Goal: Task Accomplishment & Management: Complete application form

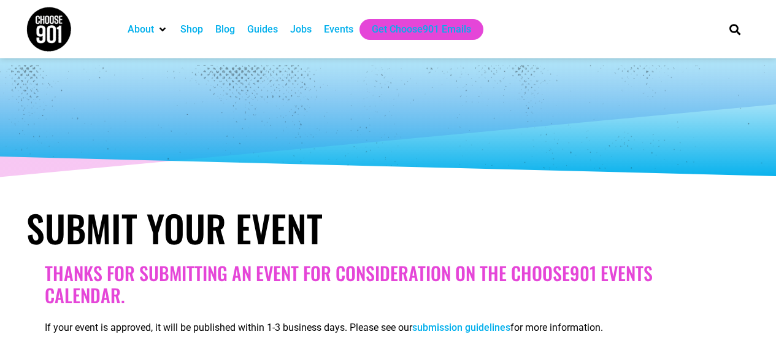
select select
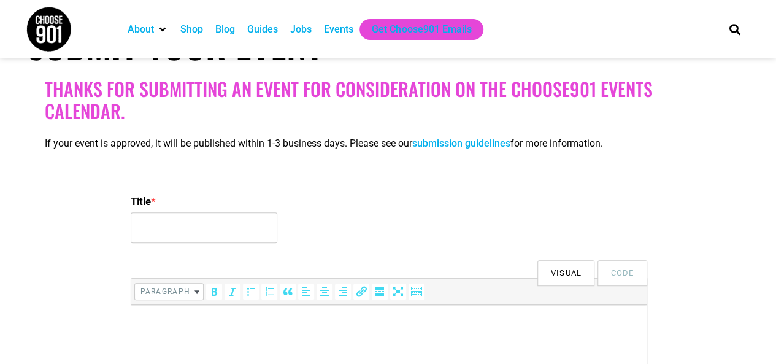
scroll to position [245, 0]
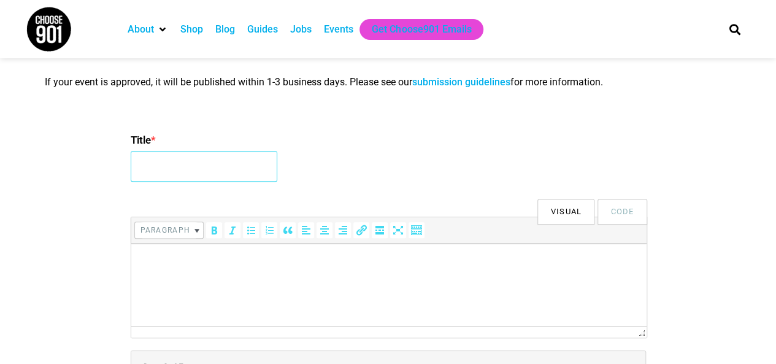
click at [183, 155] on input "Title *" at bounding box center [204, 166] width 147 height 31
type input "3rd International Conference on Nursing & Healthcare"
drag, startPoint x: 213, startPoint y: 161, endPoint x: 556, endPoint y: 160, distance: 342.3
click at [556, 160] on div "Title * 3rd International Conference on Nursing & Healthcare" at bounding box center [388, 158] width 515 height 59
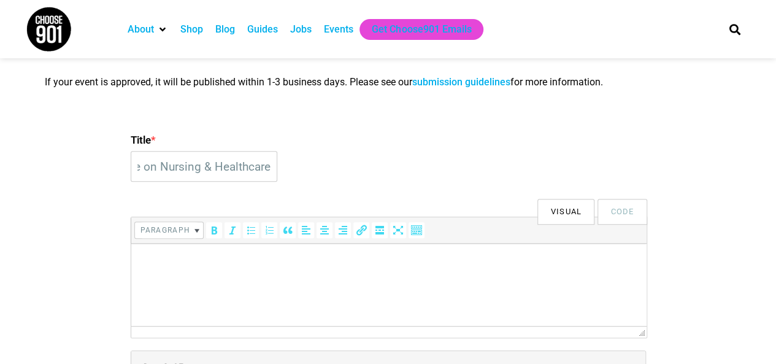
click at [359, 166] on div "Title * 3rd International Conference on Nursing & Healthcare" at bounding box center [388, 158] width 515 height 59
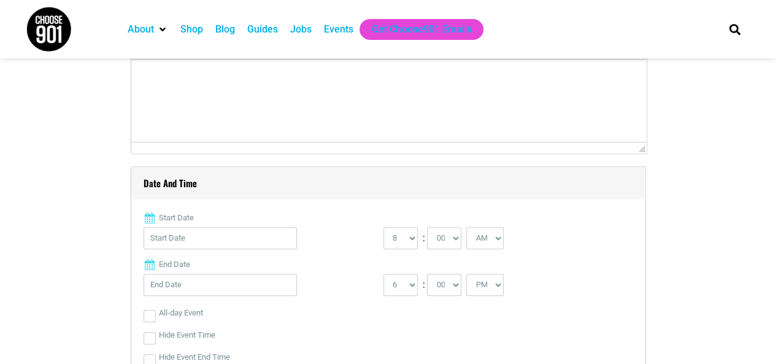
click at [277, 94] on html at bounding box center [388, 77] width 515 height 34
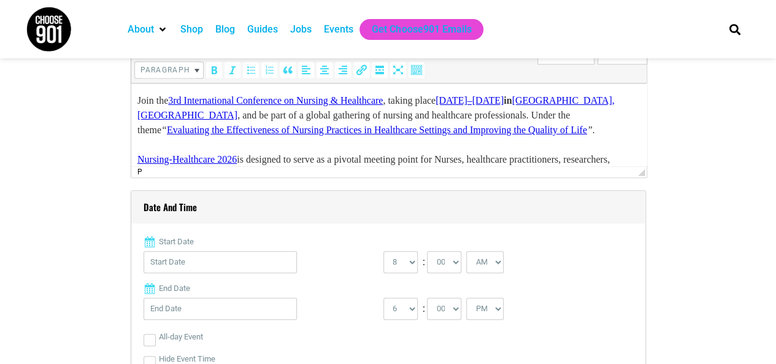
scroll to position [491, 0]
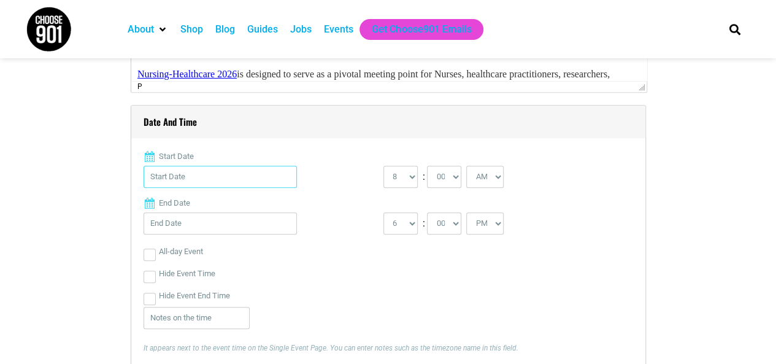
click at [223, 182] on input "Start Date" at bounding box center [220, 177] width 153 height 22
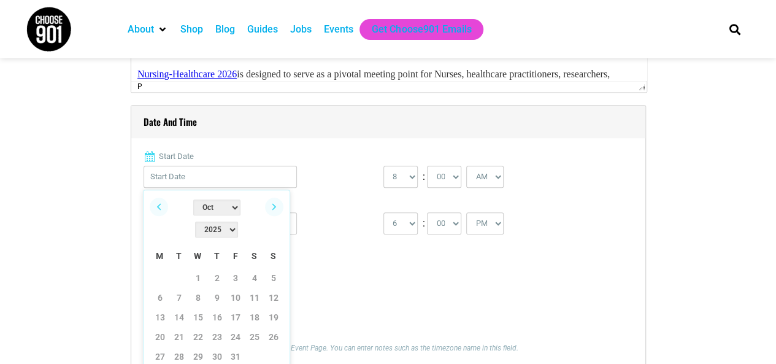
click at [238, 221] on select "2022 2023 2024 2025 2026 2027 2028 2029 2030" at bounding box center [216, 229] width 43 height 16
drag, startPoint x: 256, startPoint y: 214, endPoint x: 211, endPoint y: 213, distance: 45.4
click at [211, 205] on select "Jan Feb Mar Apr May Jun [DATE] Aug Sep Oct Nov Dec" at bounding box center [216, 207] width 47 height 16
click at [164, 328] on link "20" at bounding box center [160, 337] width 18 height 18
type input "[DATE]"
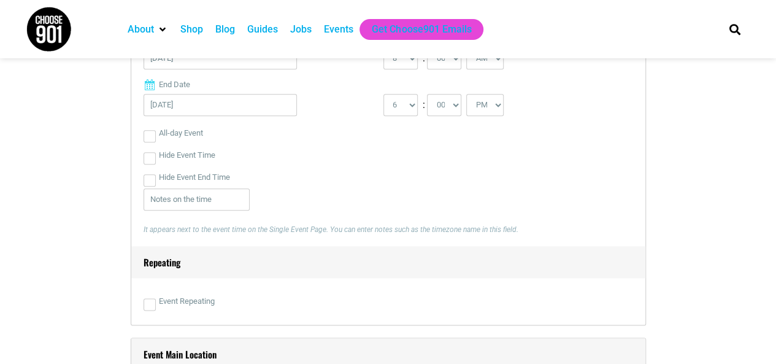
scroll to position [613, 0]
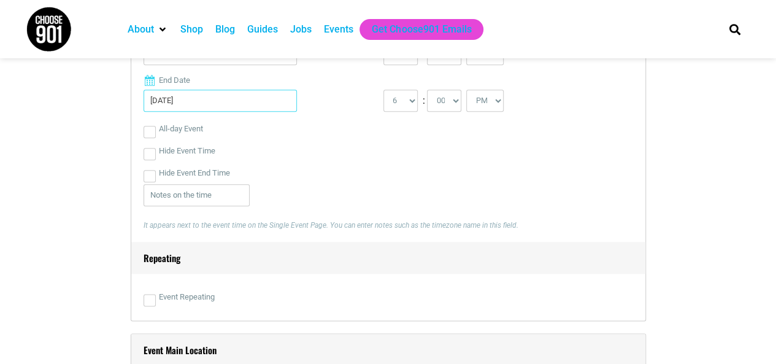
click at [185, 99] on input "[DATE]" at bounding box center [220, 101] width 153 height 22
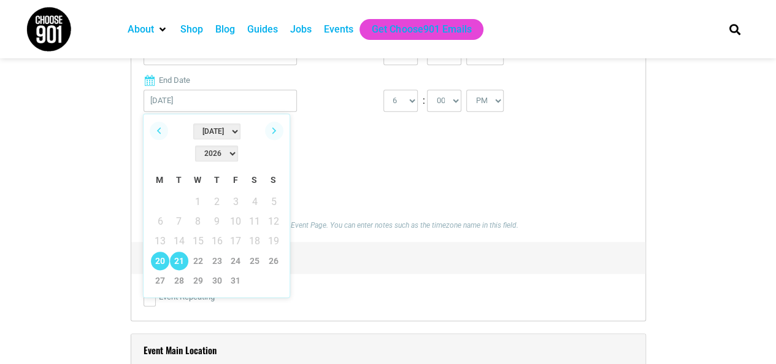
click at [183, 251] on link "21" at bounding box center [179, 260] width 18 height 18
type input "[DATE]"
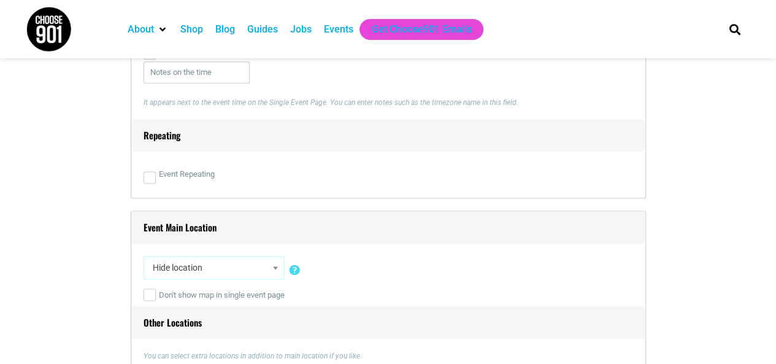
scroll to position [859, 0]
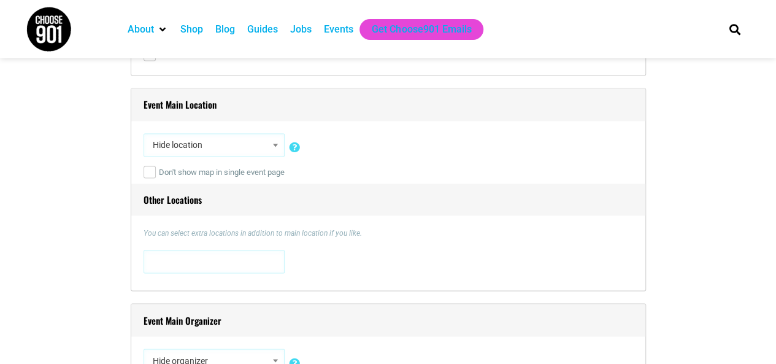
click at [221, 147] on span "Hide location" at bounding box center [214, 145] width 132 height 22
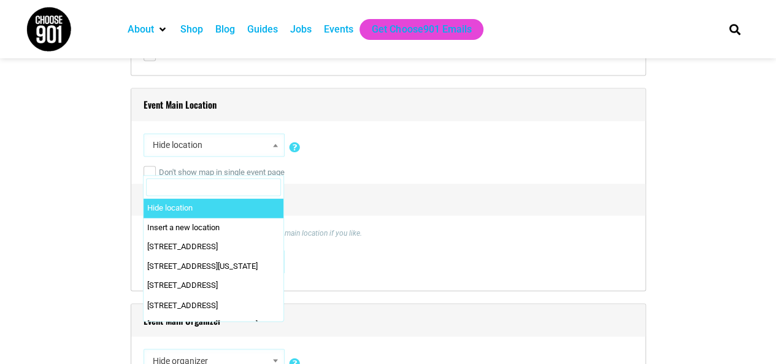
click at [202, 180] on input "Search" at bounding box center [213, 187] width 135 height 18
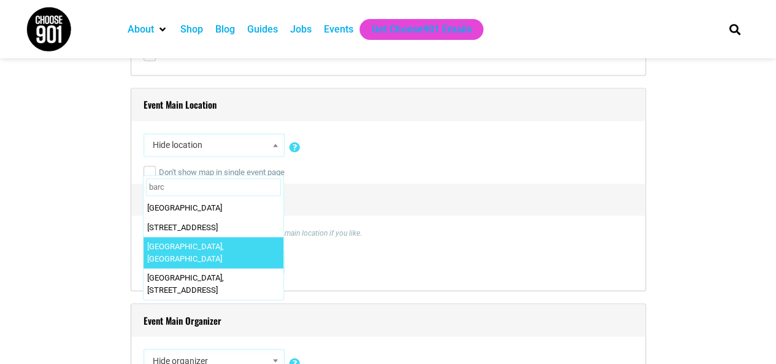
type input "barc"
select select "2804"
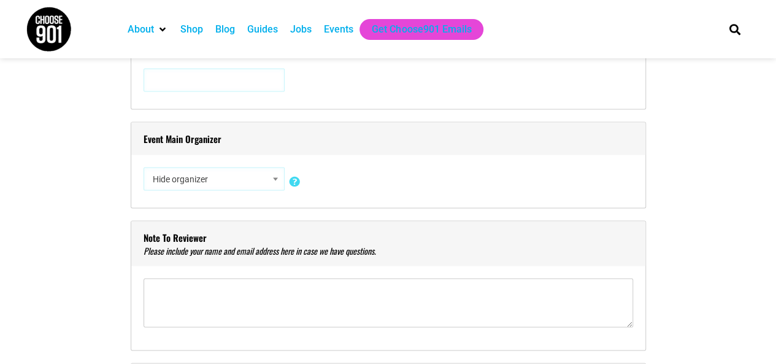
scroll to position [1043, 0]
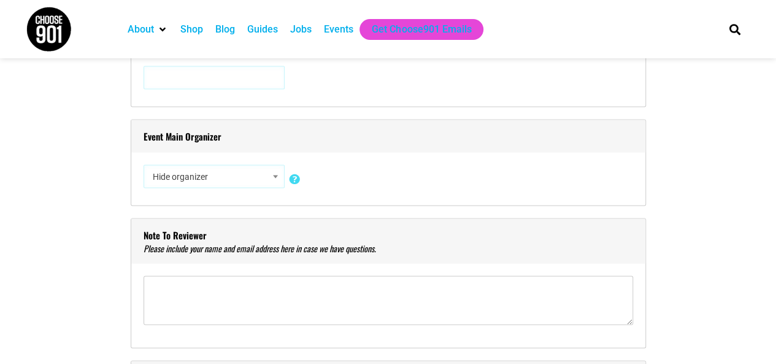
click at [215, 171] on span "Hide organizer" at bounding box center [214, 176] width 132 height 22
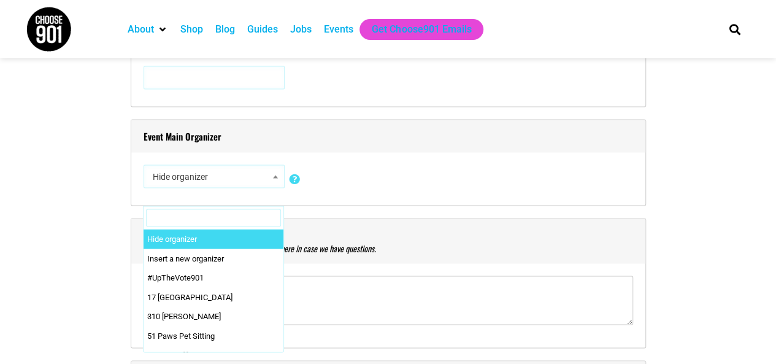
click at [214, 215] on input "Search" at bounding box center [213, 218] width 135 height 18
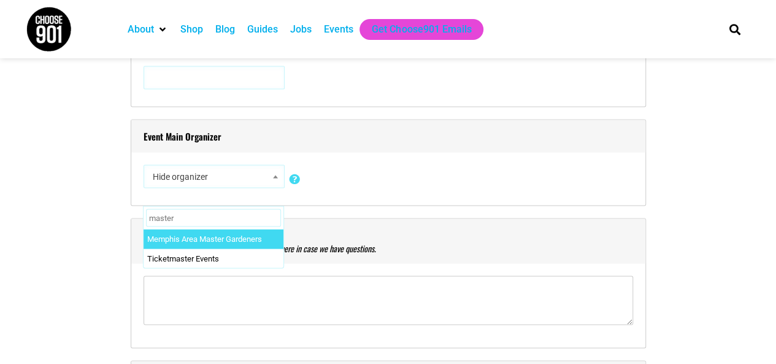
type input "masters"
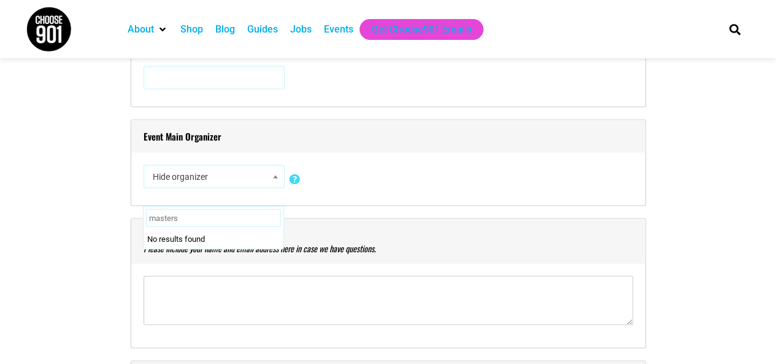
click at [445, 164] on div "Hide organizer Insert a new organizer #UpTheVote901 17 [GEOGRAPHIC_DATA] 310 [P…" at bounding box center [388, 178] width 489 height 28
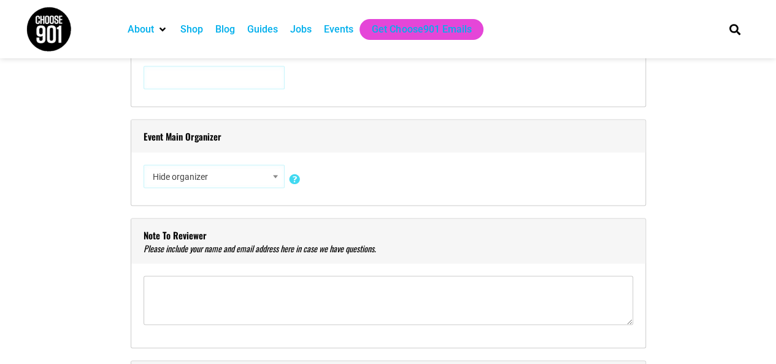
scroll to position [1104, 0]
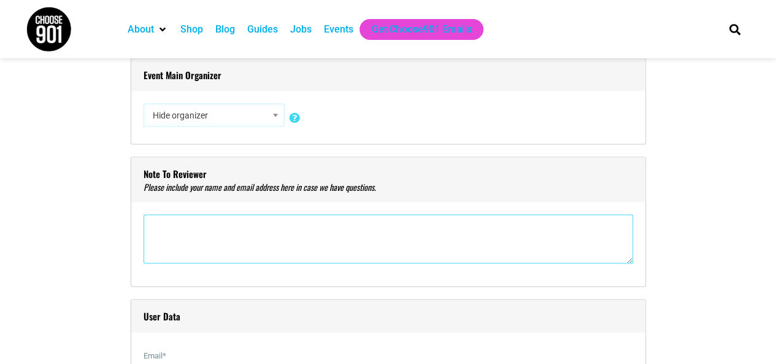
click at [180, 227] on textarea"] at bounding box center [388, 238] width 489 height 49
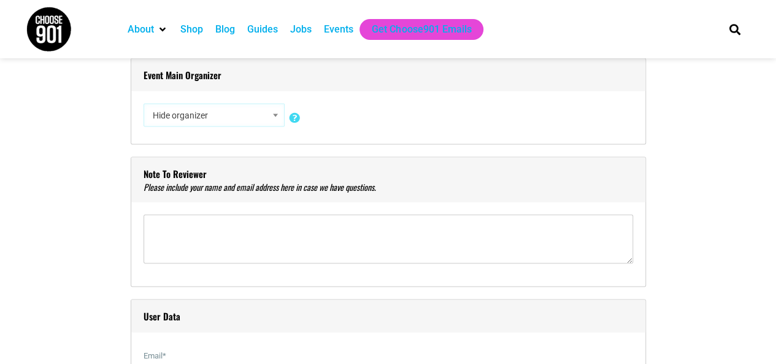
click at [190, 111] on span "Hide organizer" at bounding box center [214, 115] width 132 height 22
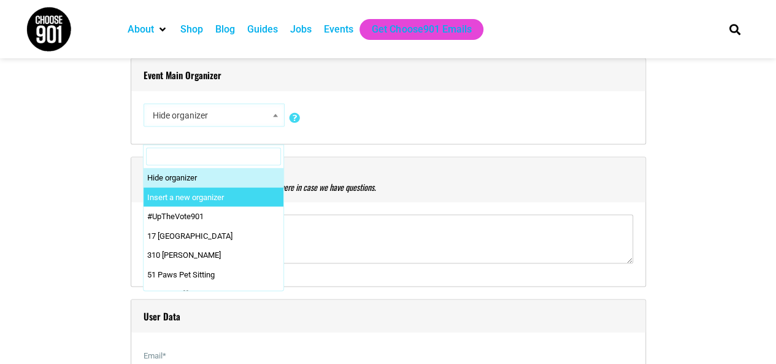
select select "0"
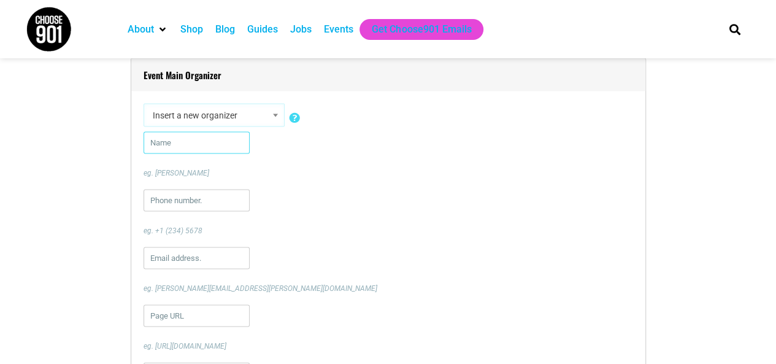
click at [201, 137] on input "text" at bounding box center [197, 142] width 106 height 22
paste input "Mastersmind Conferences"
type input "Mastersmind Conferences"
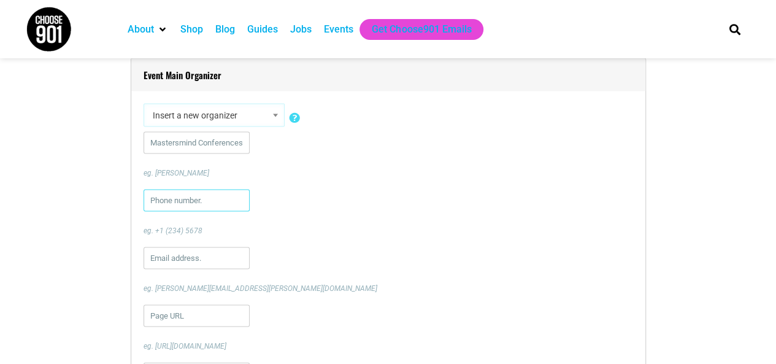
click at [168, 195] on input "text" at bounding box center [197, 200] width 106 height 22
paste input "918179885546"
type input "918179885546"
click at [173, 251] on input "text" at bounding box center [197, 258] width 106 height 22
paste input "[EMAIL_ADDRESS][DOMAIN_NAME]"
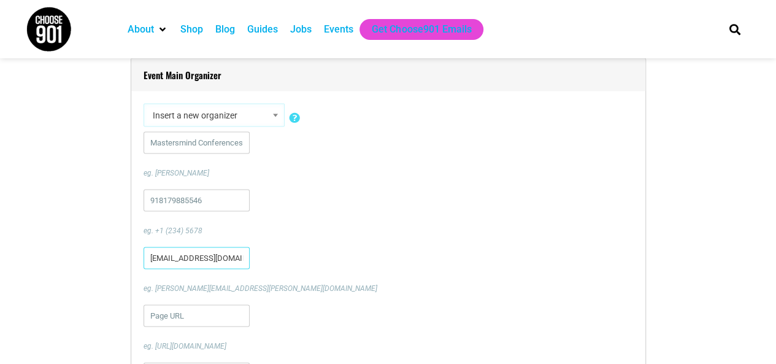
scroll to position [0, 56]
type input "[EMAIL_ADDRESS][DOMAIN_NAME]"
click at [188, 199] on input "918179885546" at bounding box center [197, 200] width 106 height 22
click at [280, 191] on div "918179885546 eg. +1 (234) 5678" at bounding box center [388, 212] width 489 height 47
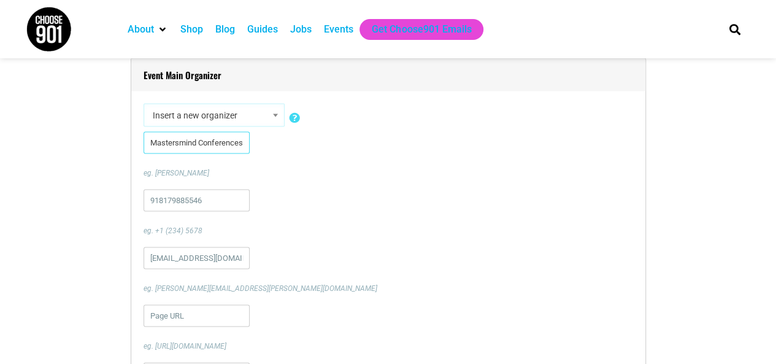
click at [199, 142] on input "Mastersmind Conferences" at bounding box center [197, 142] width 106 height 22
click at [196, 189] on input "918179885546" at bounding box center [197, 200] width 106 height 22
click at [279, 256] on div "[EMAIL_ADDRESS][DOMAIN_NAME] eg. [PERSON_NAME][EMAIL_ADDRESS][PERSON_NAME][DOMA…" at bounding box center [388, 270] width 489 height 47
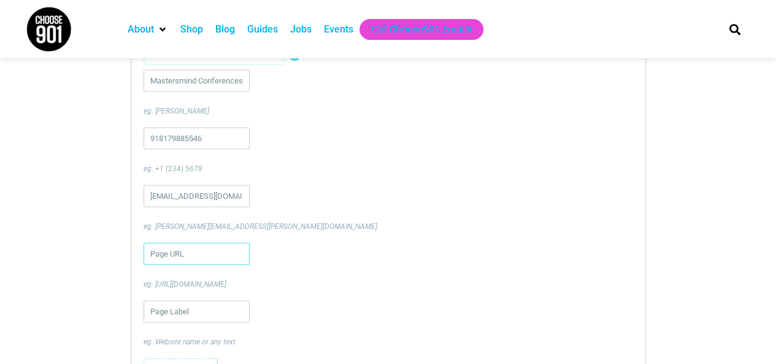
click at [187, 252] on input "url" at bounding box center [197, 254] width 106 height 22
type input "[URL][DOMAIN_NAME]"
drag, startPoint x: 213, startPoint y: 254, endPoint x: 339, endPoint y: 253, distance: 125.1
click at [339, 253] on div "[URL][DOMAIN_NAME] eg. [URL][DOMAIN_NAME]" at bounding box center [388, 266] width 489 height 47
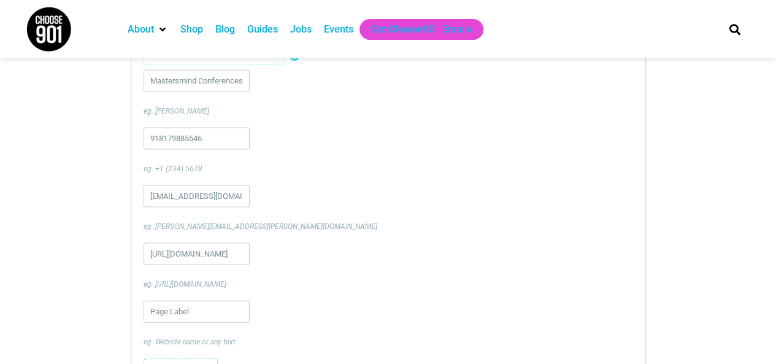
click at [336, 253] on div "[URL][DOMAIN_NAME] eg. [URL][DOMAIN_NAME]" at bounding box center [388, 266] width 489 height 47
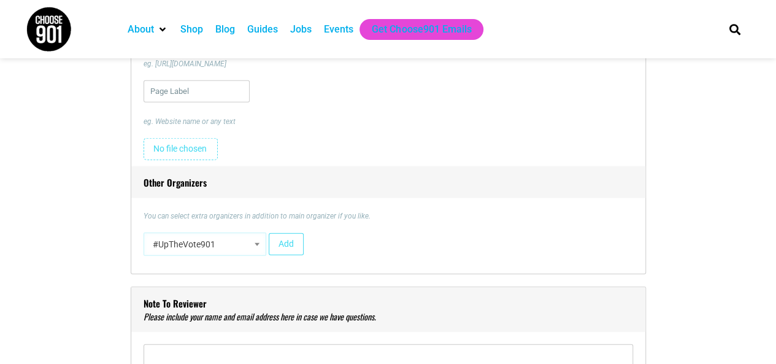
scroll to position [1411, 0]
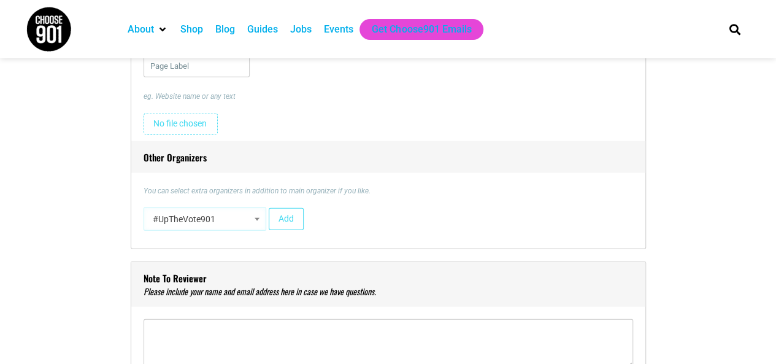
click at [199, 116] on input "file" at bounding box center [181, 124] width 74 height 22
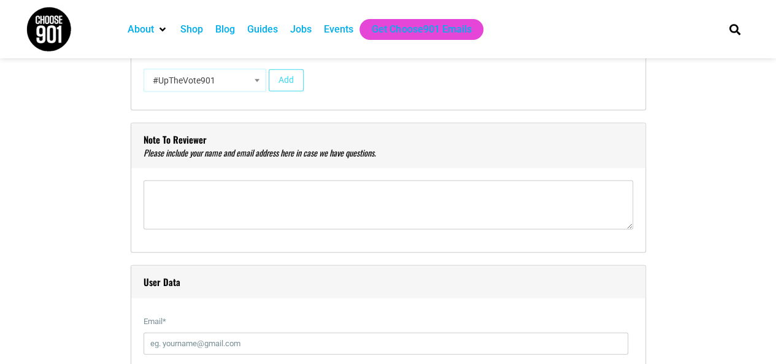
scroll to position [1472, 0]
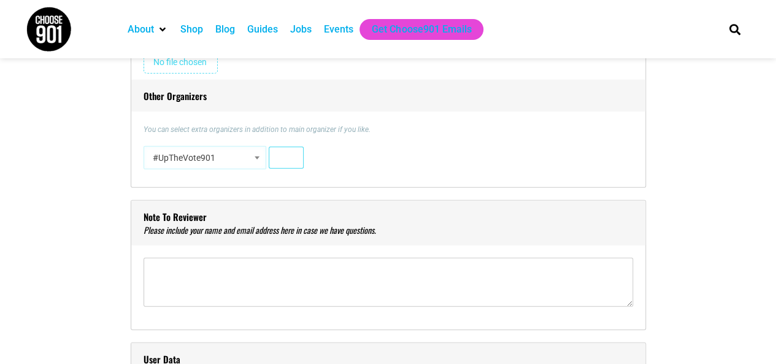
click at [275, 160] on button "Add" at bounding box center [286, 158] width 35 height 22
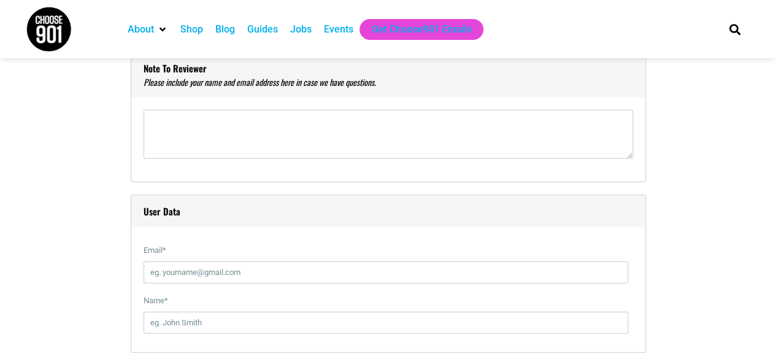
scroll to position [1718, 0]
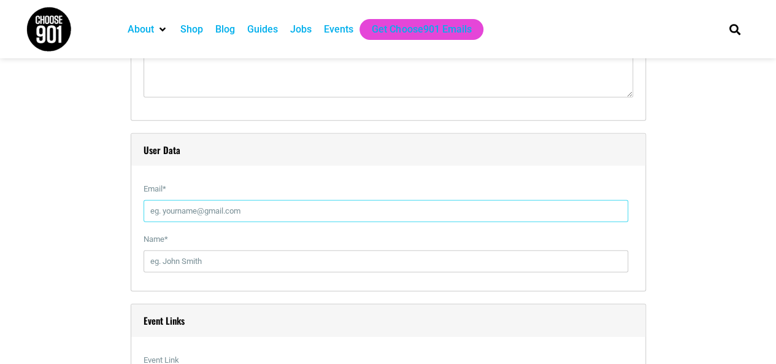
click at [208, 205] on input "Email *" at bounding box center [386, 211] width 485 height 22
type input "[PERSON_NAME][EMAIL_ADDRESS][PERSON_NAME][DOMAIN_NAME]"
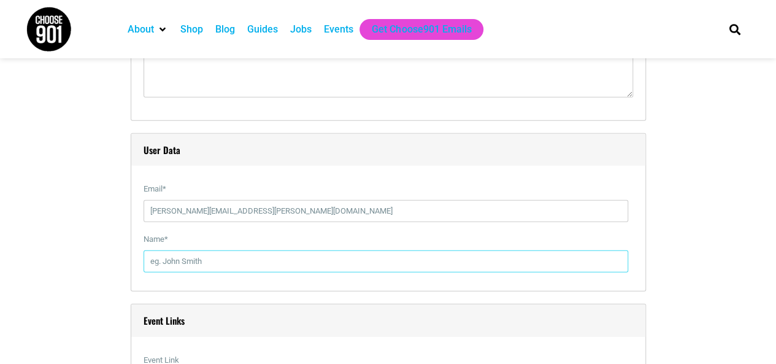
click at [191, 263] on input "Name *" at bounding box center [386, 261] width 485 height 22
type input "[PERSON_NAME]"
click at [319, 241] on label "Name *" at bounding box center [386, 239] width 485 height 22
click at [319, 250] on input "[PERSON_NAME]" at bounding box center [386, 261] width 485 height 22
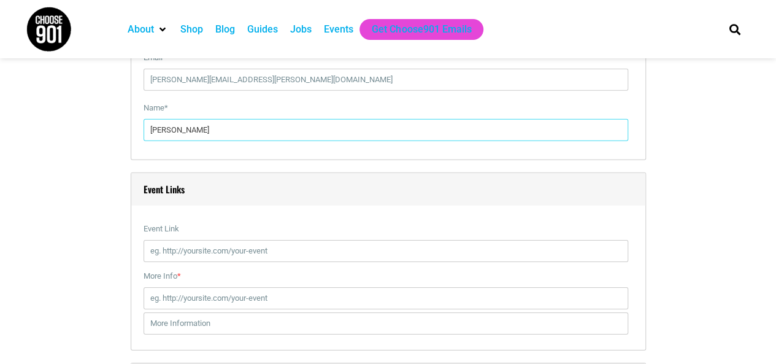
scroll to position [1902, 0]
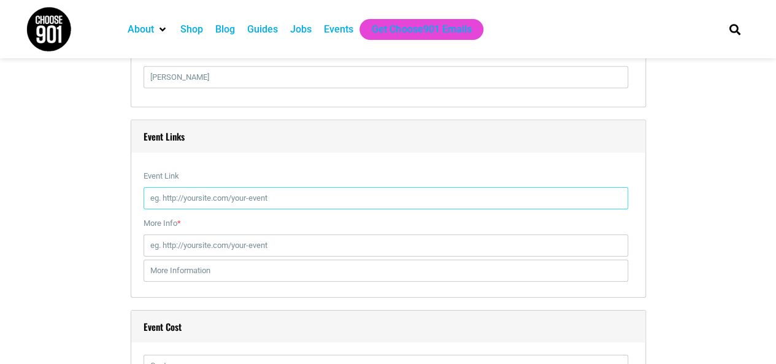
click at [234, 188] on input "Event Link" at bounding box center [386, 198] width 485 height 22
type input "[URL][DOMAIN_NAME]"
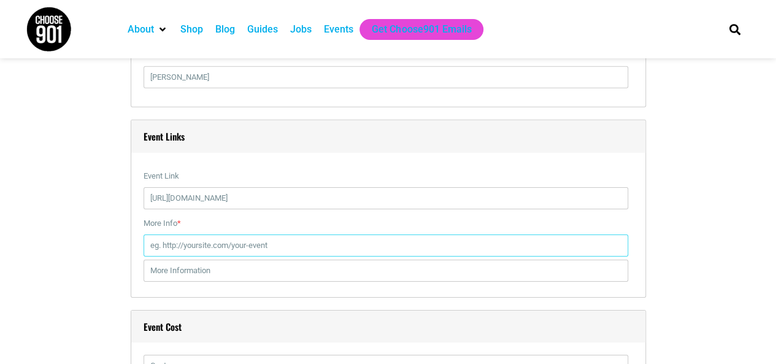
click at [236, 245] on input "More Info *" at bounding box center [386, 245] width 485 height 22
type input "[URL][DOMAIN_NAME]"
click at [218, 271] on input "text" at bounding box center [386, 270] width 485 height 22
click at [317, 251] on input "[URL][DOMAIN_NAME]" at bounding box center [386, 245] width 485 height 22
click at [288, 275] on input "text" at bounding box center [386, 270] width 485 height 22
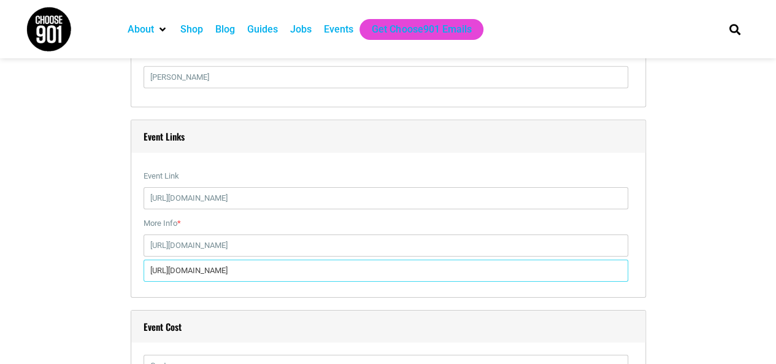
click at [271, 267] on input "[URL][DOMAIN_NAME]" at bounding box center [386, 270] width 485 height 22
paste input "brochure"
type input "[URL][DOMAIN_NAME]"
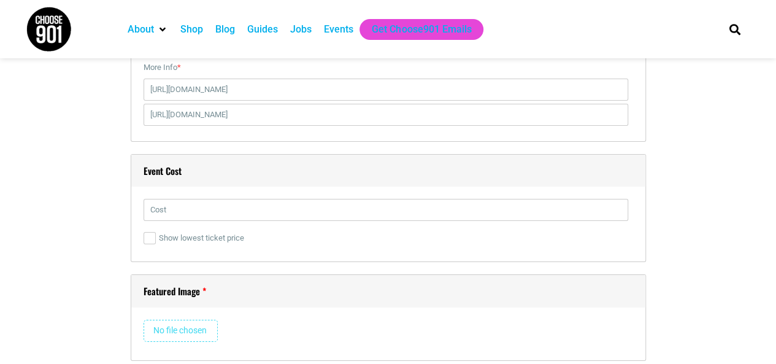
scroll to position [2086, 0]
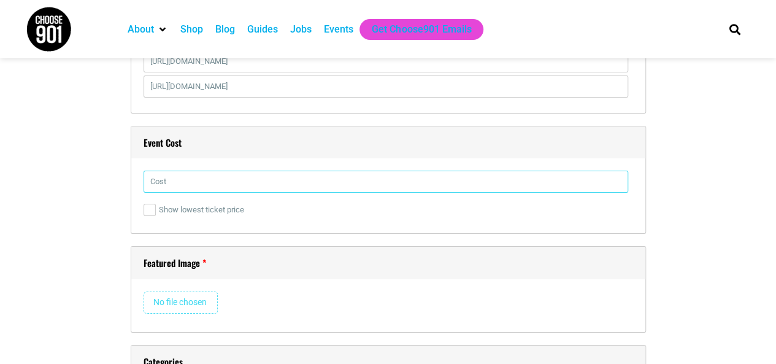
click at [174, 172] on input "text" at bounding box center [386, 182] width 485 height 22
click at [207, 186] on input "text" at bounding box center [386, 182] width 485 height 22
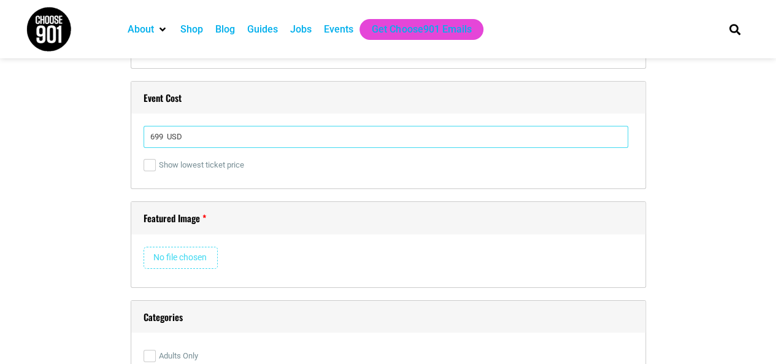
scroll to position [2147, 0]
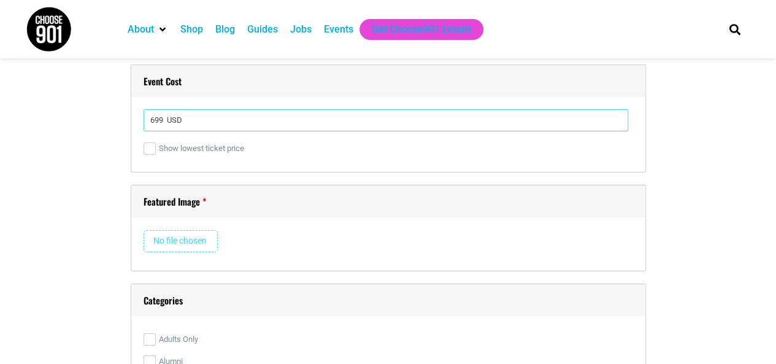
type input "699 USD"
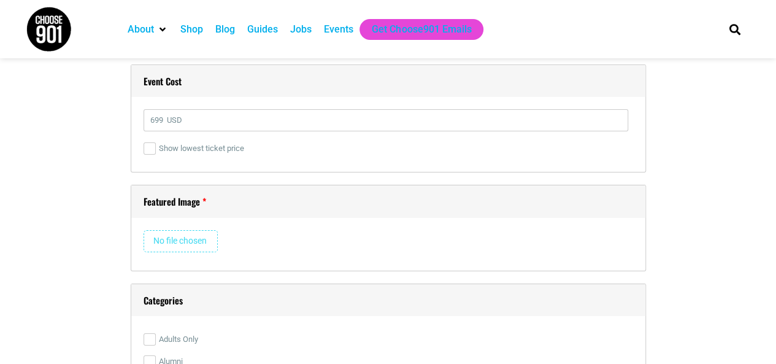
click at [169, 234] on input "file" at bounding box center [181, 241] width 74 height 22
type input "C:\fakepath\Nursing2026_banner.jpg"
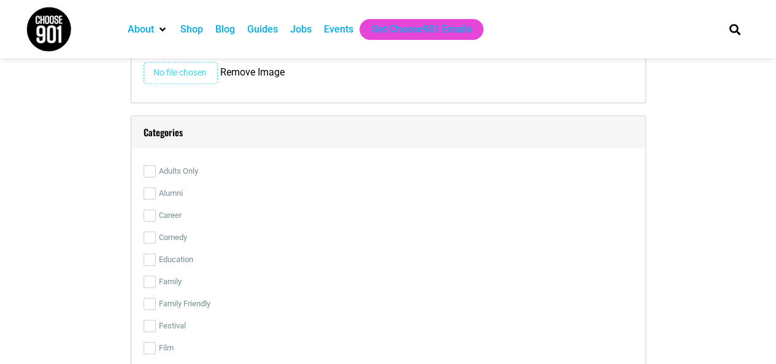
scroll to position [2836, 0]
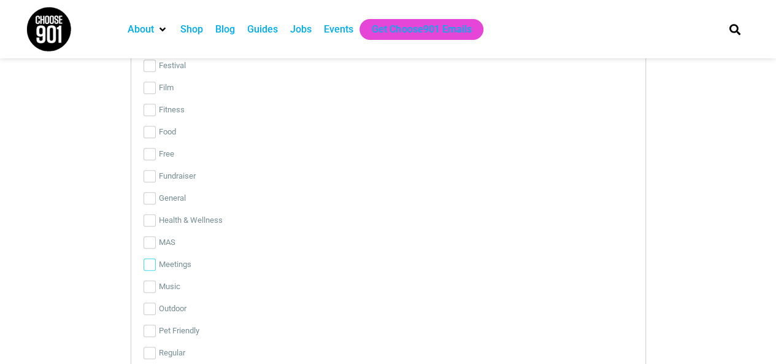
click at [155, 263] on input "Meetings" at bounding box center [150, 264] width 12 height 12
checkbox input "true"
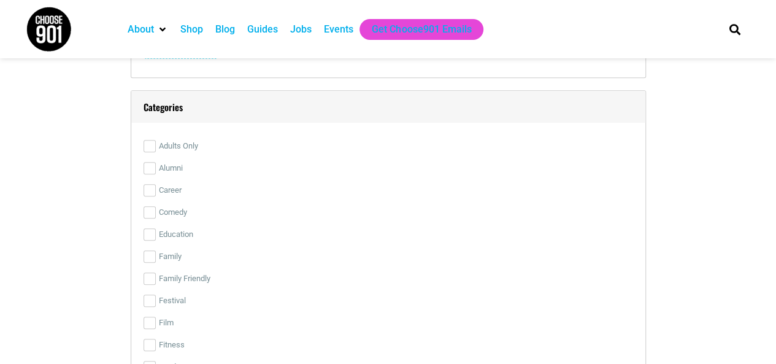
scroll to position [2591, 0]
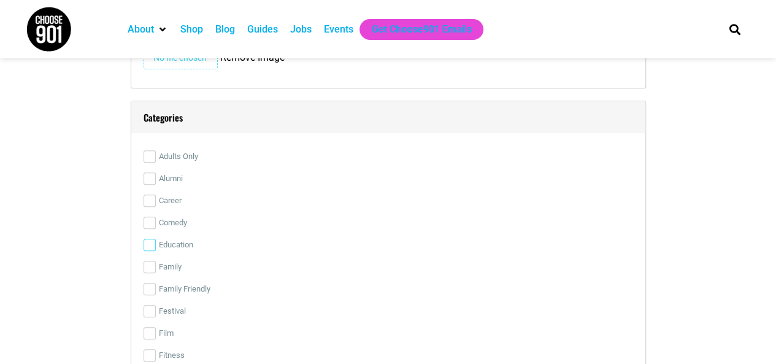
click at [145, 244] on input "Education" at bounding box center [150, 245] width 12 height 12
checkbox input "true"
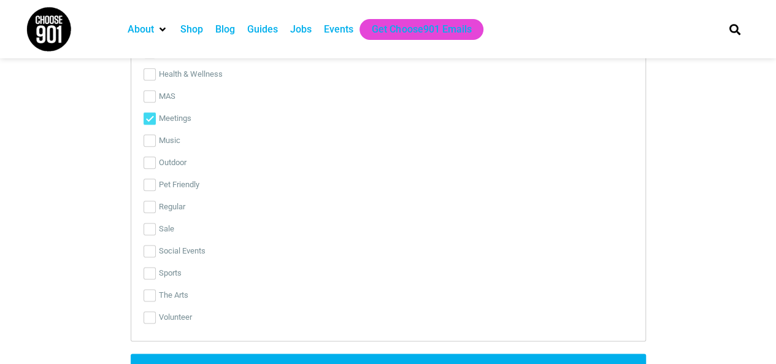
scroll to position [3020, 0]
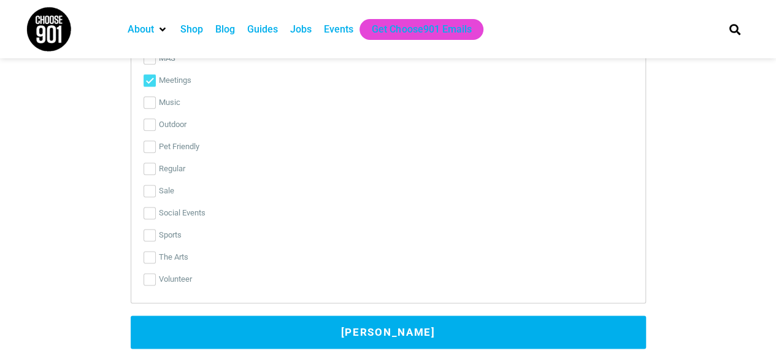
click at [401, 327] on button "[PERSON_NAME]" at bounding box center [388, 331] width 515 height 33
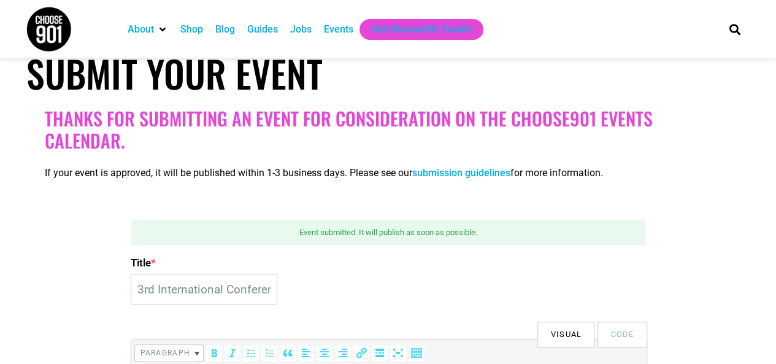
scroll to position [158, 0]
